Goal: Download file/media

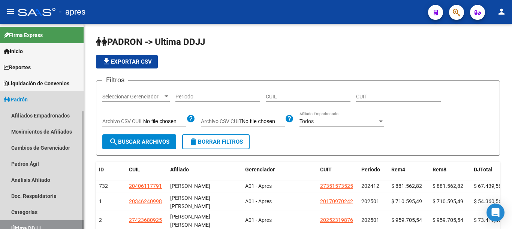
click at [18, 100] on span "Padrón" at bounding box center [16, 100] width 24 height 8
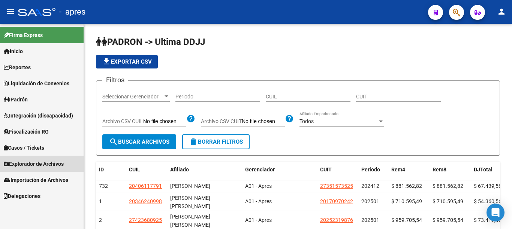
click at [46, 160] on span "Explorador de Archivos" at bounding box center [34, 164] width 60 height 8
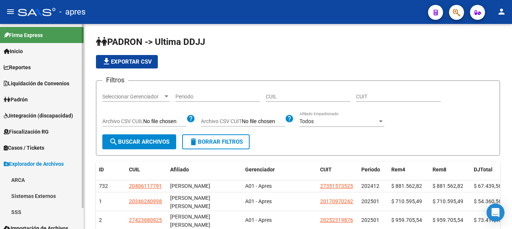
click at [19, 210] on link "SSS" at bounding box center [42, 212] width 84 height 16
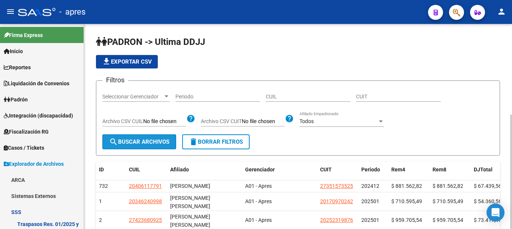
click at [128, 143] on span "search Buscar Archivos" at bounding box center [139, 142] width 60 height 7
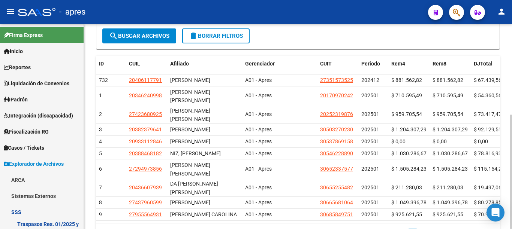
scroll to position [103, 0]
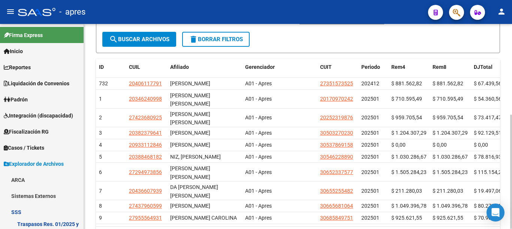
click at [510, 111] on div "PADRON -> Ultima DDJJ file_download Exportar CSV Filtros Seleccionar Gerenciado…" at bounding box center [299, 95] width 430 height 349
drag, startPoint x: 510, startPoint y: 111, endPoint x: 511, endPoint y: 79, distance: 31.9
click at [511, 79] on div "PADRON -> Ultima DDJJ file_download Exportar CSV Filtros Seleccionar Gerenciado…" at bounding box center [299, 95] width 430 height 349
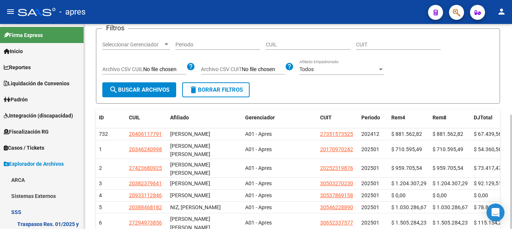
scroll to position [6, 0]
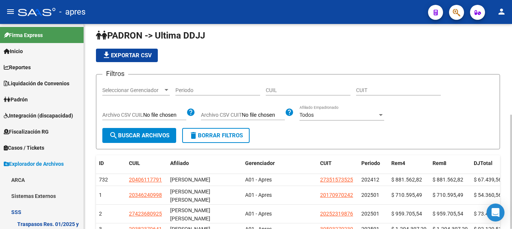
click at [497, 45] on div "PADRON -> Ultima DDJJ file_download Exportar CSV Filtros Seleccionar Gerenciado…" at bounding box center [299, 192] width 430 height 349
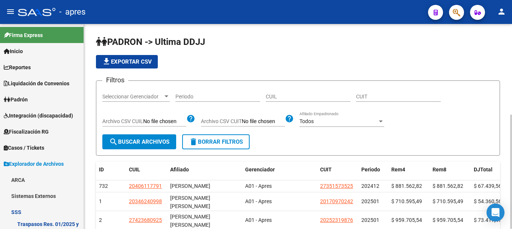
click at [145, 62] on span "file_download Exportar CSV" at bounding box center [127, 61] width 50 height 7
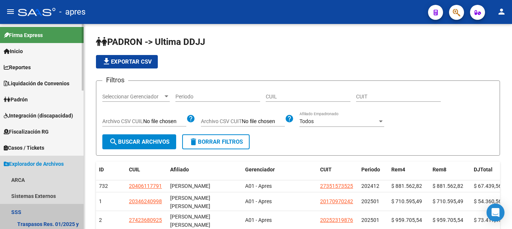
click at [17, 211] on link "SSS" at bounding box center [42, 212] width 84 height 16
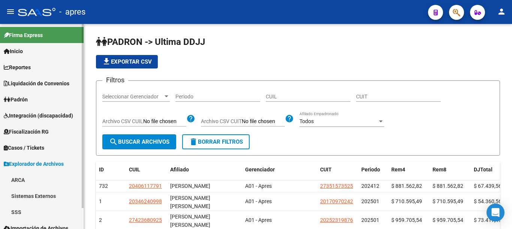
click at [12, 213] on link "SSS" at bounding box center [42, 212] width 84 height 16
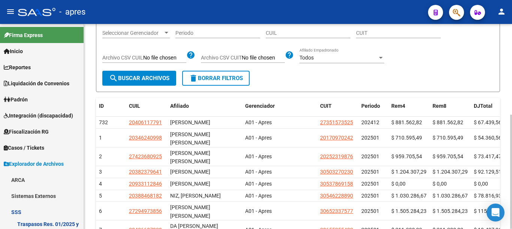
scroll to position [98, 0]
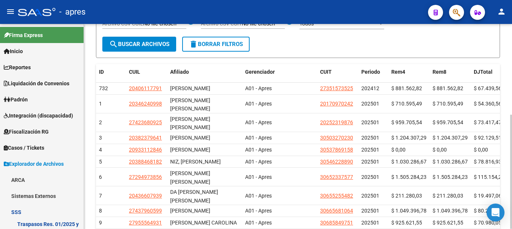
click at [511, 115] on div at bounding box center [511, 172] width 2 height 114
drag, startPoint x: 84, startPoint y: 53, endPoint x: 86, endPoint y: 80, distance: 27.5
click at [82, 91] on mat-sidenav "Firma Express Inicio Calendario SSS Instructivos Contacto OS Reportes Ingresos …" at bounding box center [42, 126] width 84 height 205
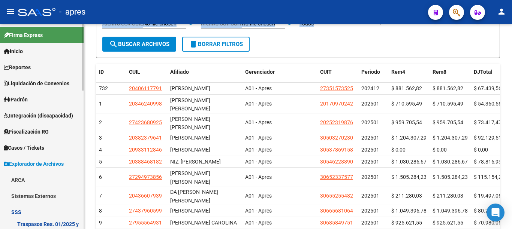
drag, startPoint x: 84, startPoint y: 75, endPoint x: 82, endPoint y: 91, distance: 16.6
click at [82, 91] on mat-sidenav-container "Firma Express Inicio Calendario SSS Instructivos Contacto OS Reportes Ingresos …" at bounding box center [256, 126] width 512 height 205
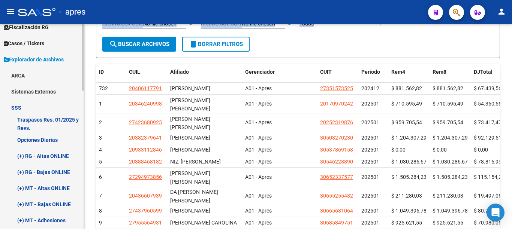
scroll to position [115, 0]
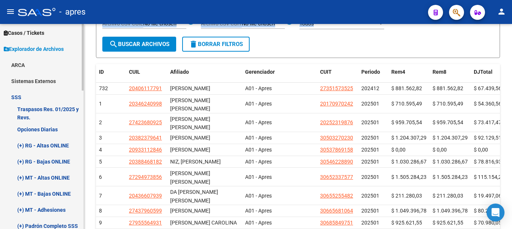
click at [81, 122] on div "Firma Express Inicio Calendario SSS Instructivos Contacto OS Reportes Ingresos …" at bounding box center [42, 225] width 85 height 632
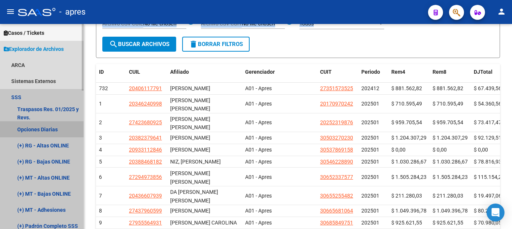
click at [42, 128] on link "Opciones Diarias" at bounding box center [42, 129] width 84 height 16
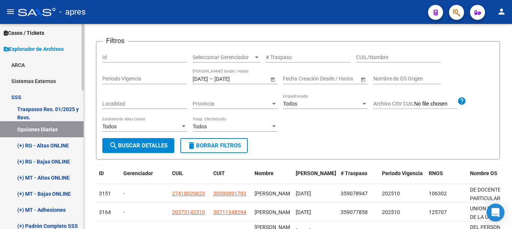
scroll to position [98, 0]
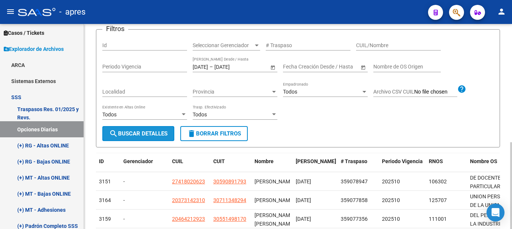
click at [136, 133] on span "search Buscar Detalles" at bounding box center [138, 133] width 58 height 7
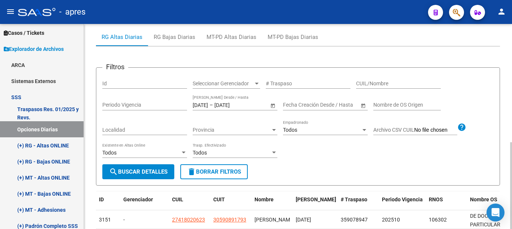
scroll to position [24, 0]
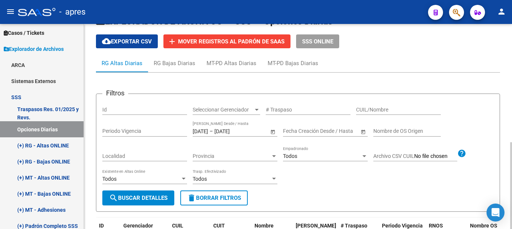
click at [487, 86] on div "Estos registros no son definitivos. Pueden no concretarse en el archivo final S…" at bounding box center [299, 230] width 430 height 479
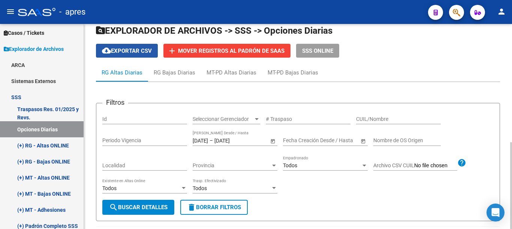
click at [138, 51] on span "cloud_download Exportar CSV" at bounding box center [127, 51] width 50 height 7
